Goal: Information Seeking & Learning: Learn about a topic

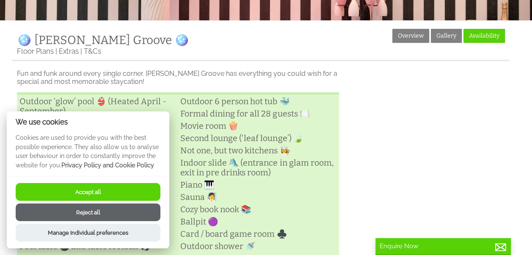
scroll to position [183, 0]
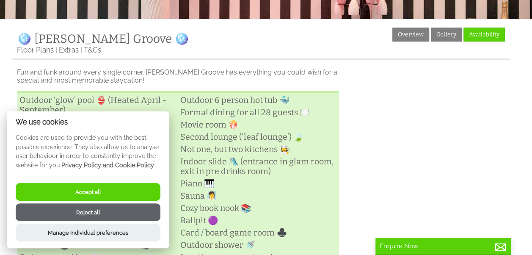
click at [109, 190] on button "Accept all" at bounding box center [88, 192] width 145 height 18
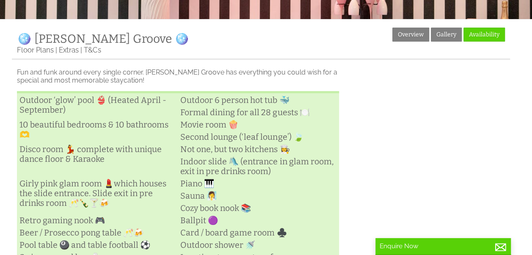
scroll to position [171, 0]
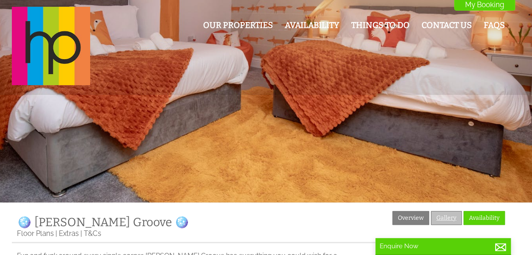
click at [447, 217] on link "Gallery" at bounding box center [446, 218] width 31 height 14
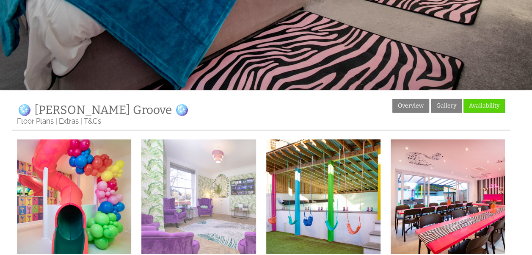
scroll to position [113, 0]
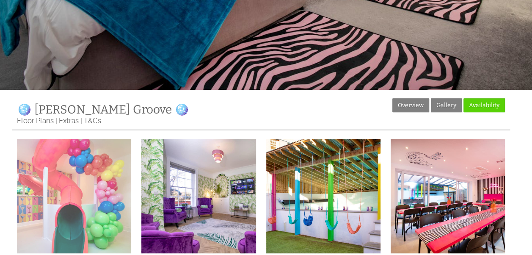
click at [93, 204] on img at bounding box center [74, 196] width 114 height 114
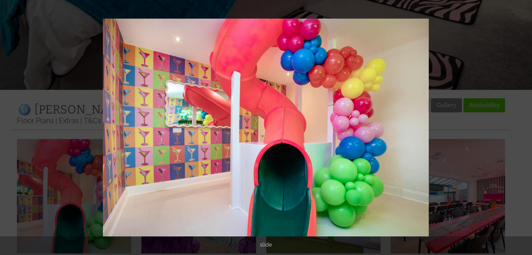
click at [526, 127] on button at bounding box center [517, 127] width 30 height 42
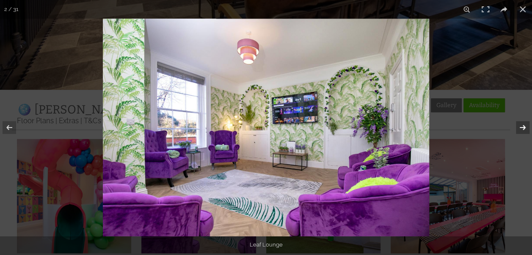
click at [522, 129] on button at bounding box center [517, 127] width 30 height 42
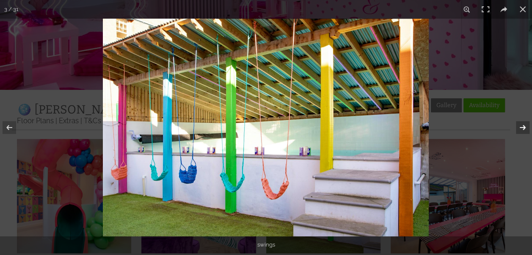
click at [523, 129] on button at bounding box center [517, 127] width 30 height 42
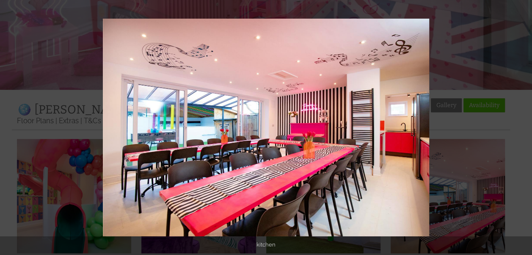
click at [523, 129] on button at bounding box center [517, 127] width 30 height 42
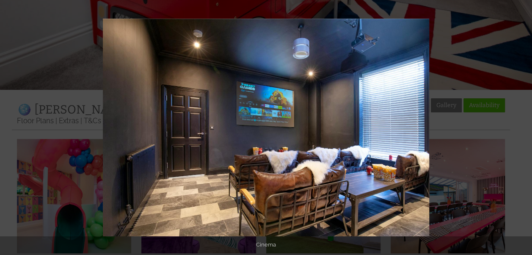
click at [523, 129] on button at bounding box center [517, 127] width 30 height 42
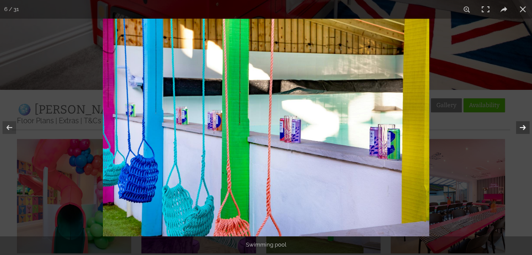
click at [523, 129] on button at bounding box center [517, 127] width 30 height 42
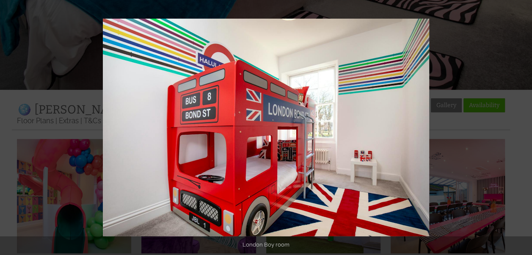
click at [523, 129] on button at bounding box center [517, 127] width 30 height 42
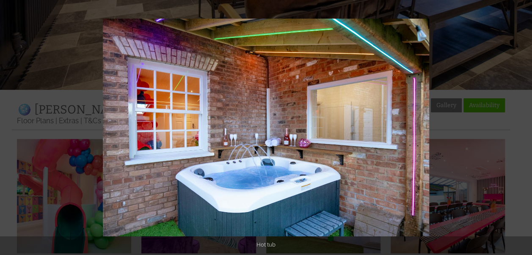
click at [523, 129] on button at bounding box center [517, 127] width 30 height 42
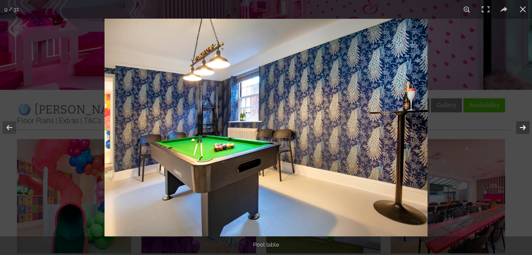
click at [522, 126] on button at bounding box center [517, 127] width 30 height 42
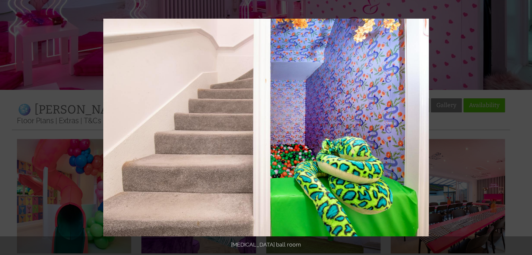
click at [522, 126] on button at bounding box center [517, 127] width 30 height 42
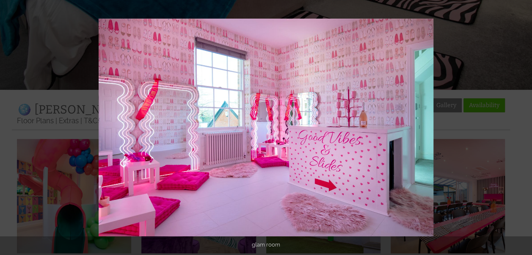
click at [522, 126] on button at bounding box center [517, 127] width 30 height 42
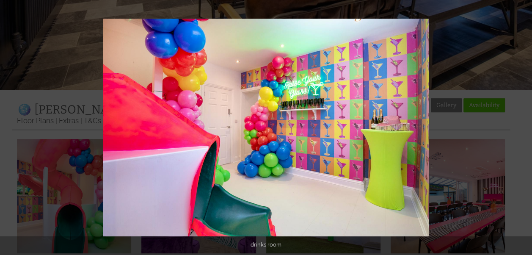
click at [522, 126] on button at bounding box center [517, 127] width 30 height 42
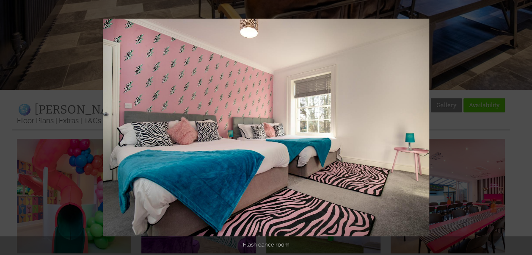
click at [522, 126] on button at bounding box center [517, 127] width 30 height 42
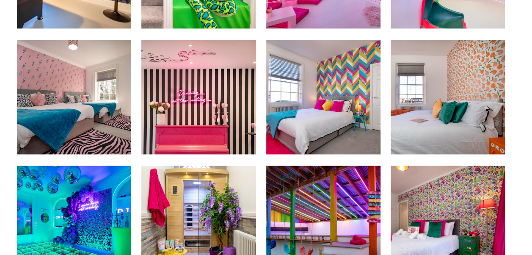
scroll to position [592, 0]
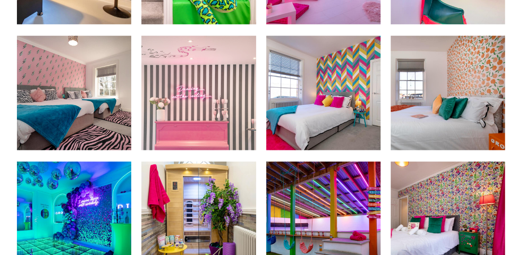
click at [194, 118] on img at bounding box center [198, 93] width 114 height 114
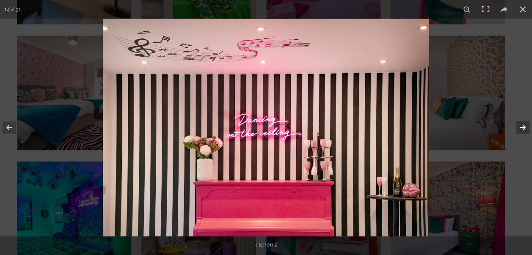
click at [523, 129] on button at bounding box center [517, 127] width 30 height 42
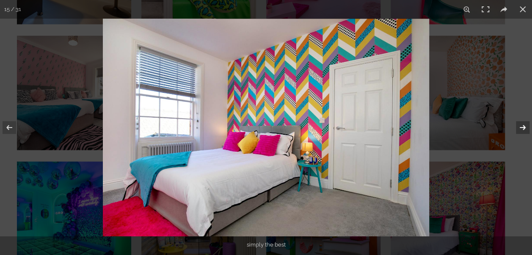
click at [523, 129] on button at bounding box center [517, 127] width 30 height 42
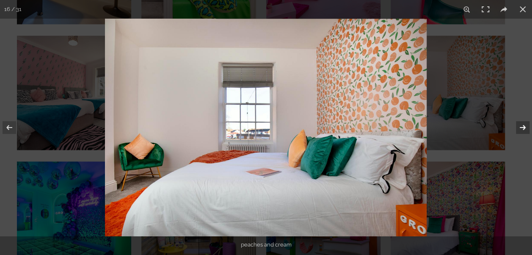
click at [523, 129] on button at bounding box center [517, 127] width 30 height 42
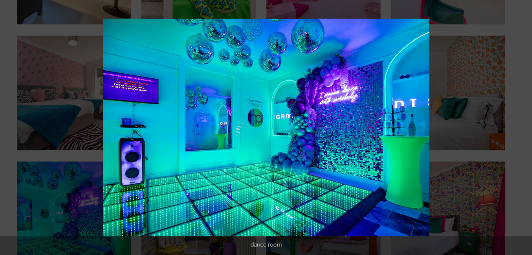
click at [523, 129] on button at bounding box center [517, 127] width 30 height 42
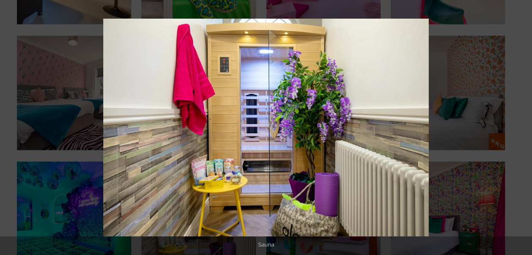
click at [523, 129] on button at bounding box center [517, 127] width 30 height 42
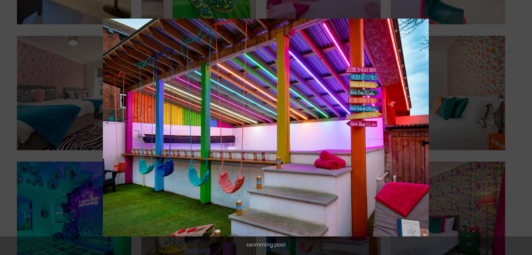
click at [523, 129] on button at bounding box center [517, 127] width 30 height 42
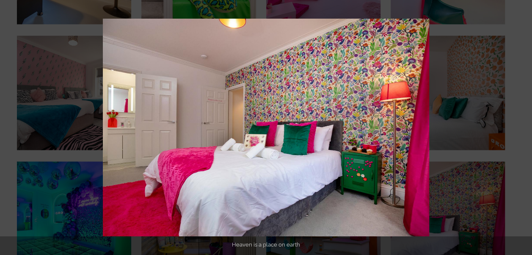
click at [523, 129] on button at bounding box center [517, 127] width 30 height 42
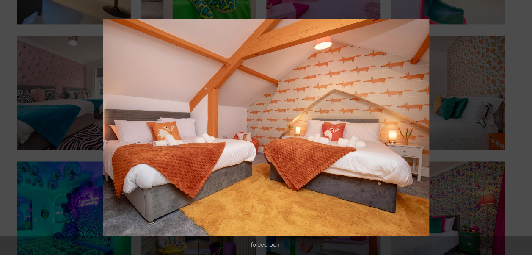
click at [523, 129] on button at bounding box center [517, 127] width 30 height 42
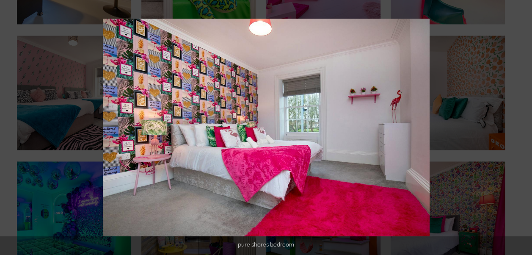
click at [523, 129] on button at bounding box center [517, 127] width 30 height 42
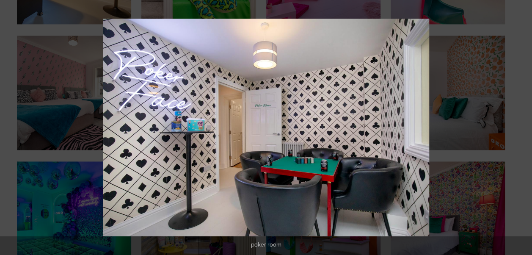
click at [523, 129] on button at bounding box center [517, 127] width 30 height 42
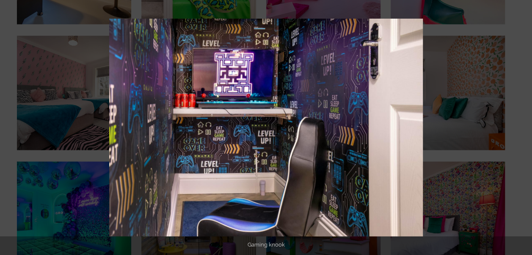
click at [523, 129] on button at bounding box center [517, 127] width 30 height 42
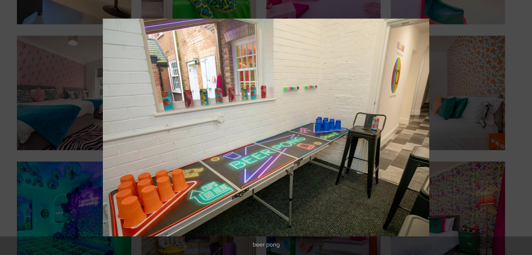
click at [523, 129] on button at bounding box center [517, 127] width 30 height 42
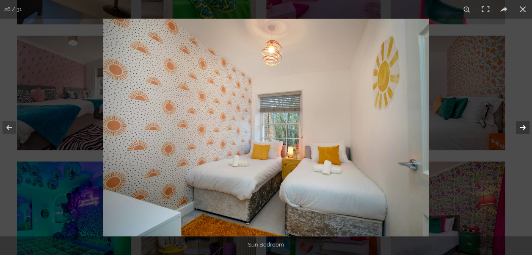
click at [521, 124] on button at bounding box center [517, 127] width 30 height 42
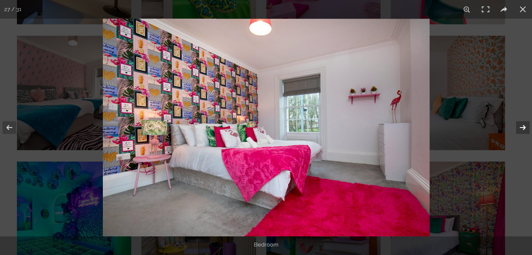
click at [521, 125] on button at bounding box center [517, 127] width 30 height 42
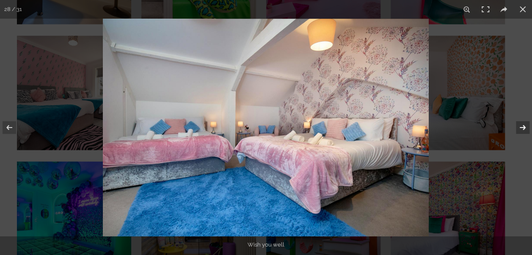
click at [521, 125] on button at bounding box center [517, 127] width 30 height 42
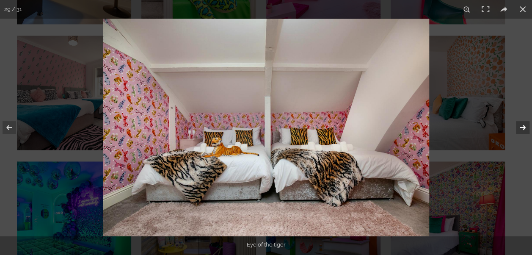
click at [521, 125] on button at bounding box center [517, 127] width 30 height 42
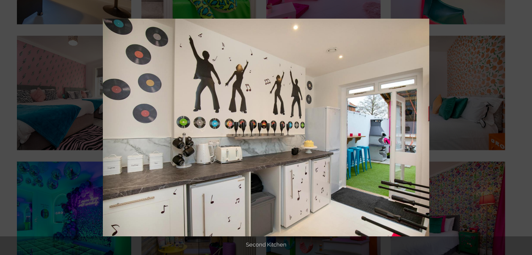
click at [521, 125] on button at bounding box center [517, 127] width 30 height 42
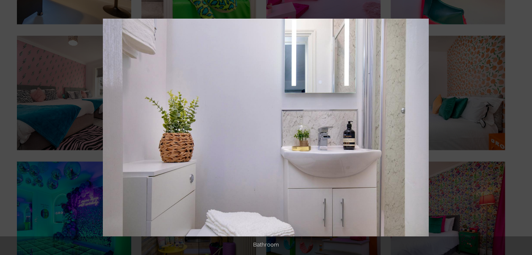
click at [521, 125] on button at bounding box center [517, 127] width 30 height 42
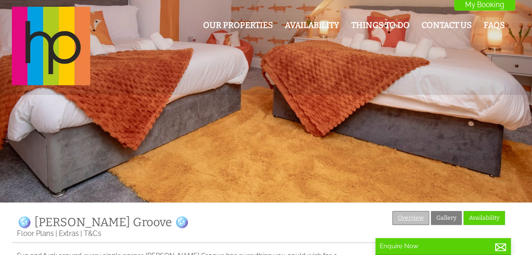
click at [416, 216] on link "Overview" at bounding box center [410, 218] width 37 height 14
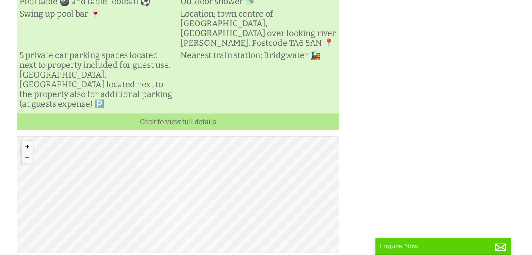
scroll to position [451, 0]
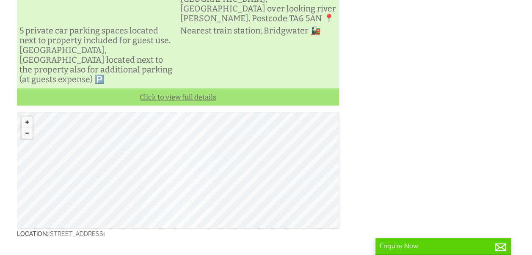
click at [179, 102] on link "Click to view full details" at bounding box center [178, 96] width 322 height 17
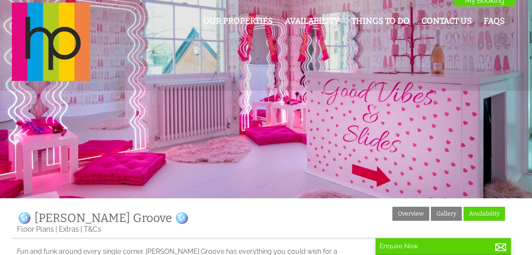
scroll to position [0, 0]
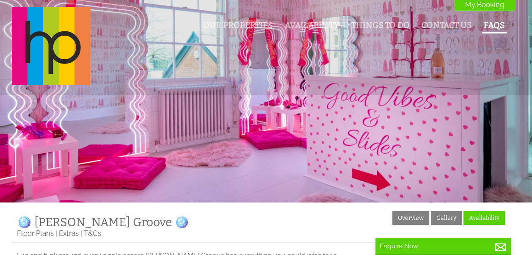
click at [492, 24] on link "FAQs" at bounding box center [494, 25] width 21 height 10
